Goal: Transaction & Acquisition: Purchase product/service

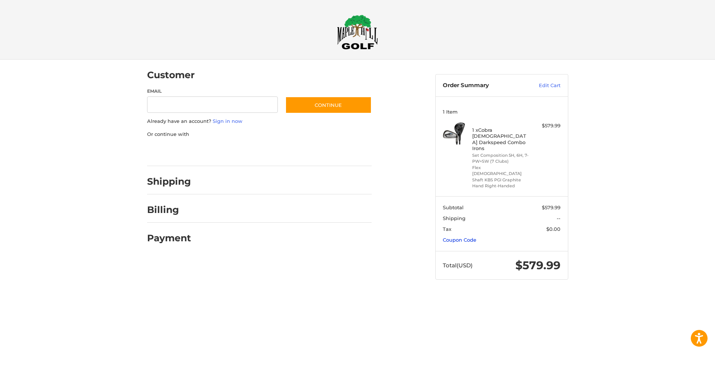
click at [465, 237] on link "Coupon Code" at bounding box center [460, 240] width 34 height 6
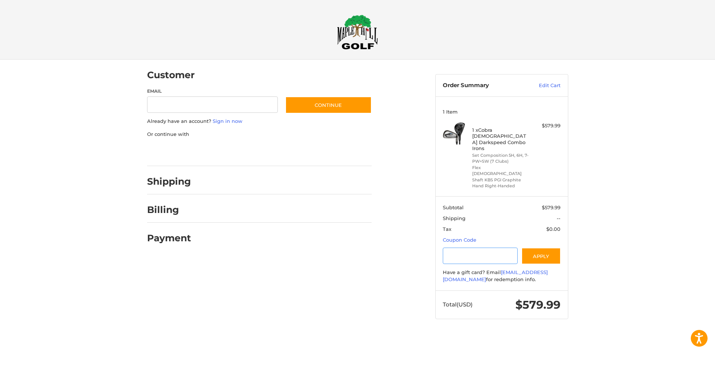
click at [475, 250] on input "Gift Certificate or Coupon Code" at bounding box center [480, 256] width 75 height 17
type input "********"
click at [547, 248] on button "Apply" at bounding box center [541, 256] width 39 height 17
